Goal: Information Seeking & Learning: Learn about a topic

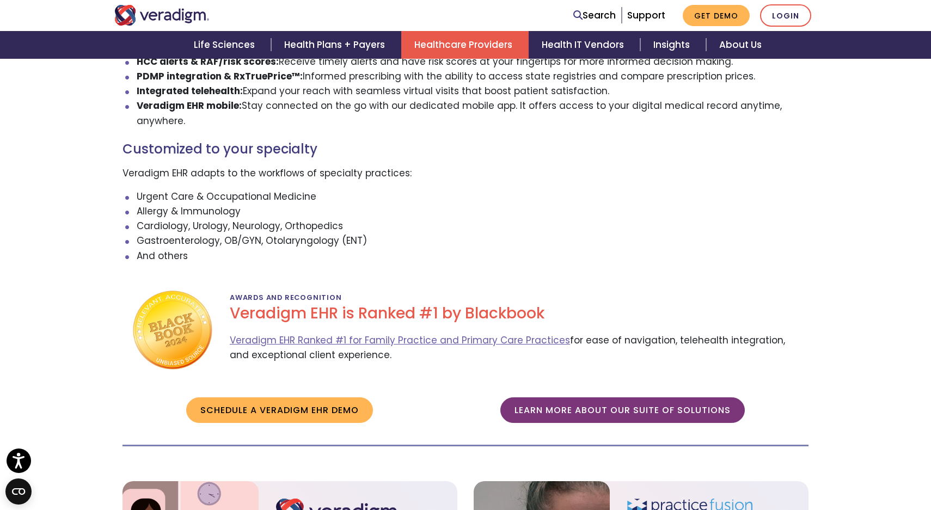
scroll to position [1100, 0]
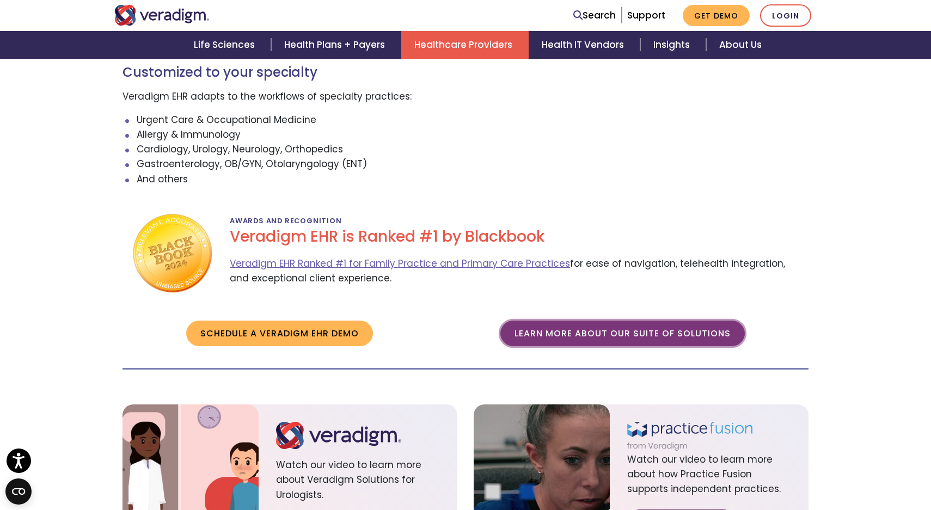
click at [537, 321] on link "Learn more about our suite of solutions" at bounding box center [622, 333] width 244 height 25
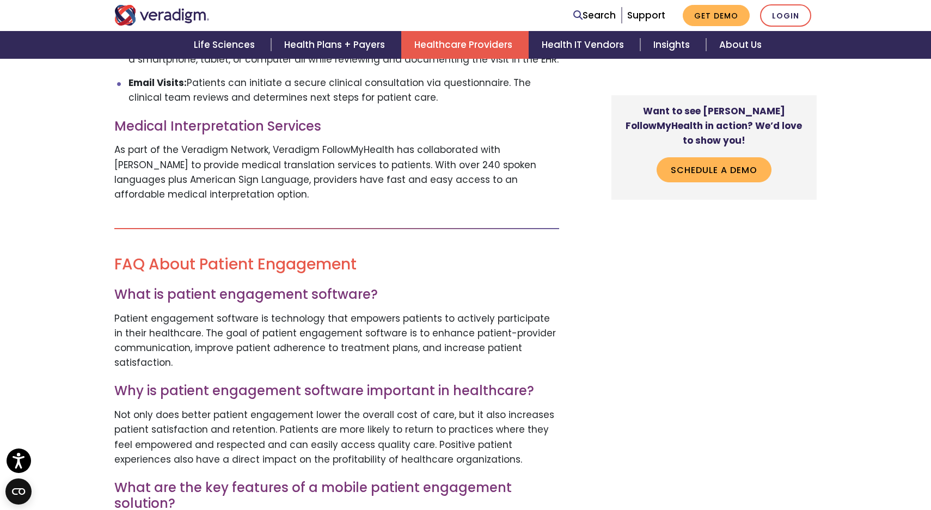
scroll to position [2402, 0]
